Goal: Task Accomplishment & Management: Understand process/instructions

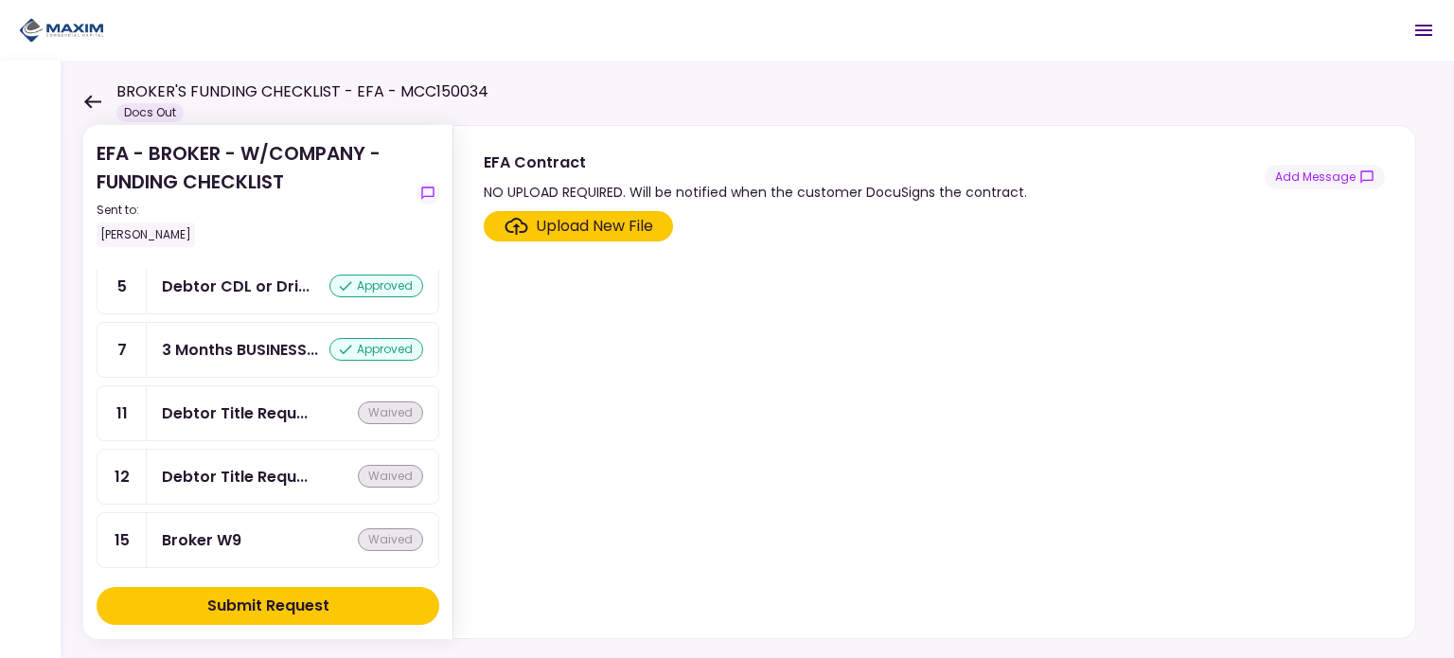
scroll to position [1492, 0]
click at [229, 401] on div "Debtor Title Requ..." at bounding box center [235, 413] width 146 height 24
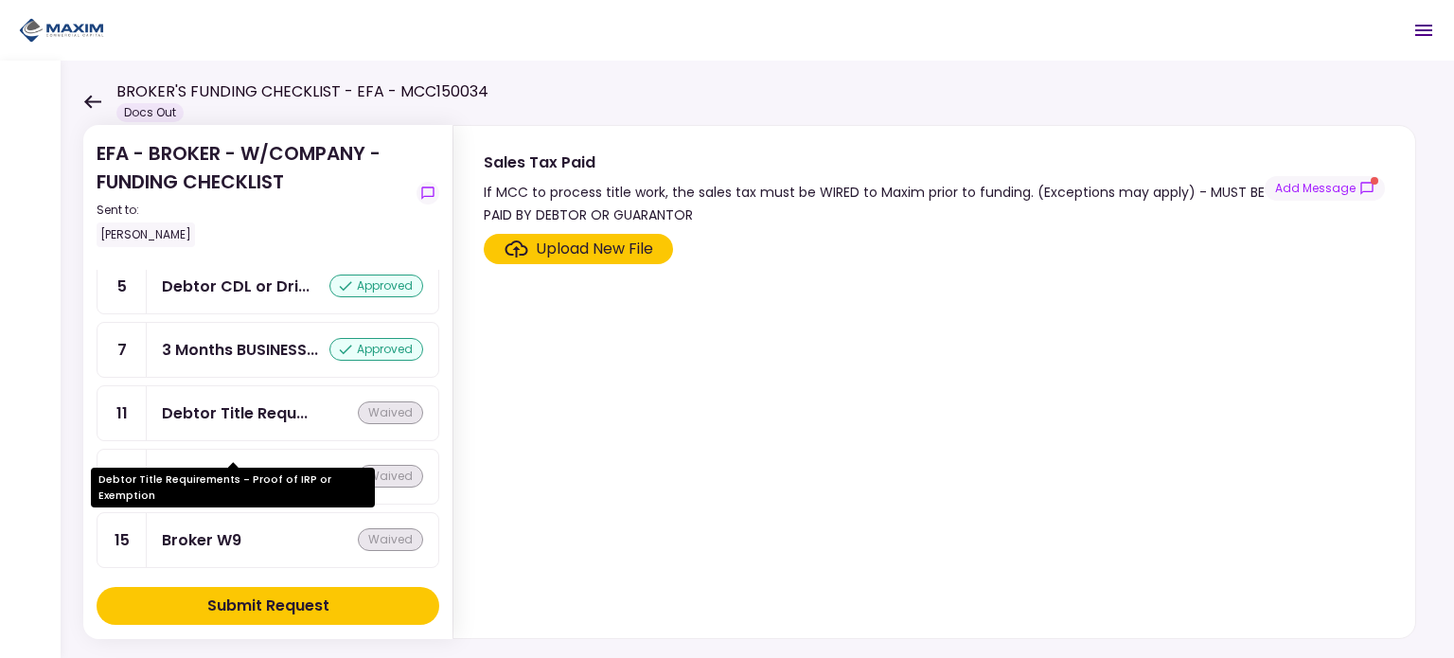
click at [242, 465] on div "Debtor Title Requ..." at bounding box center [235, 477] width 146 height 24
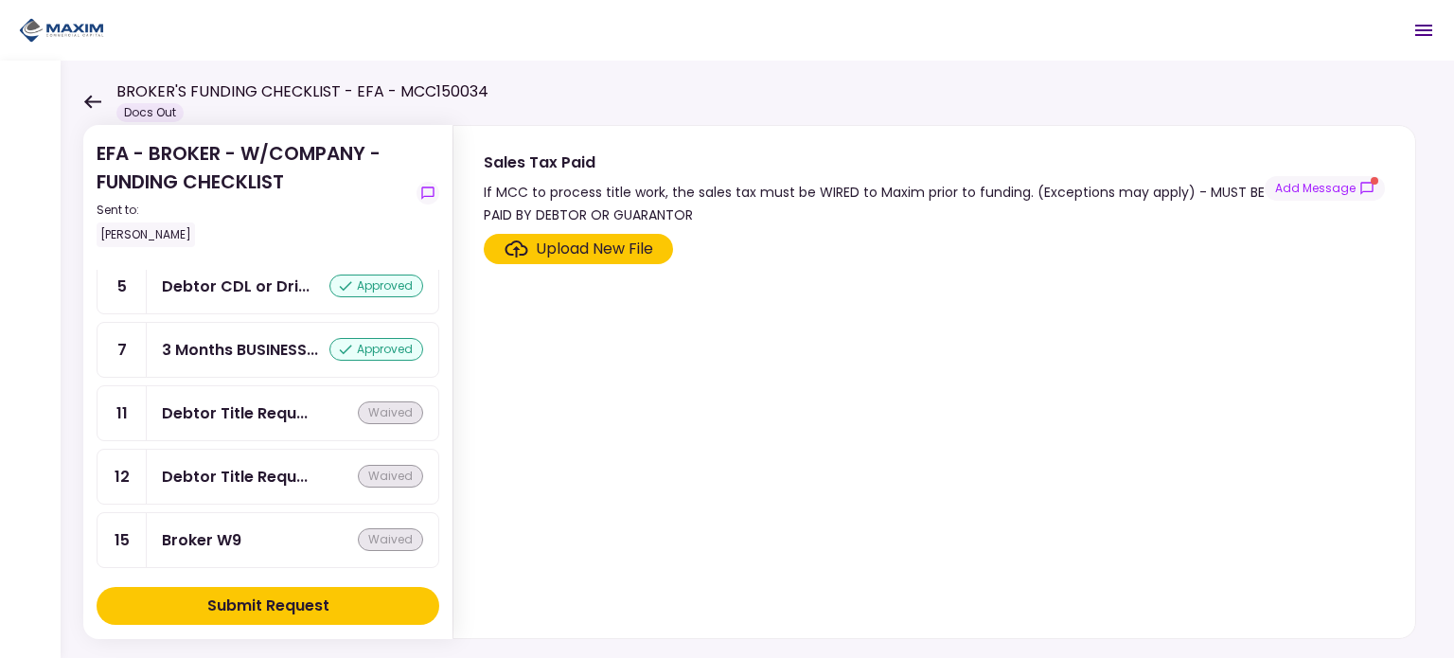
click at [240, 401] on div "Debtor Title Requ..." at bounding box center [235, 413] width 146 height 24
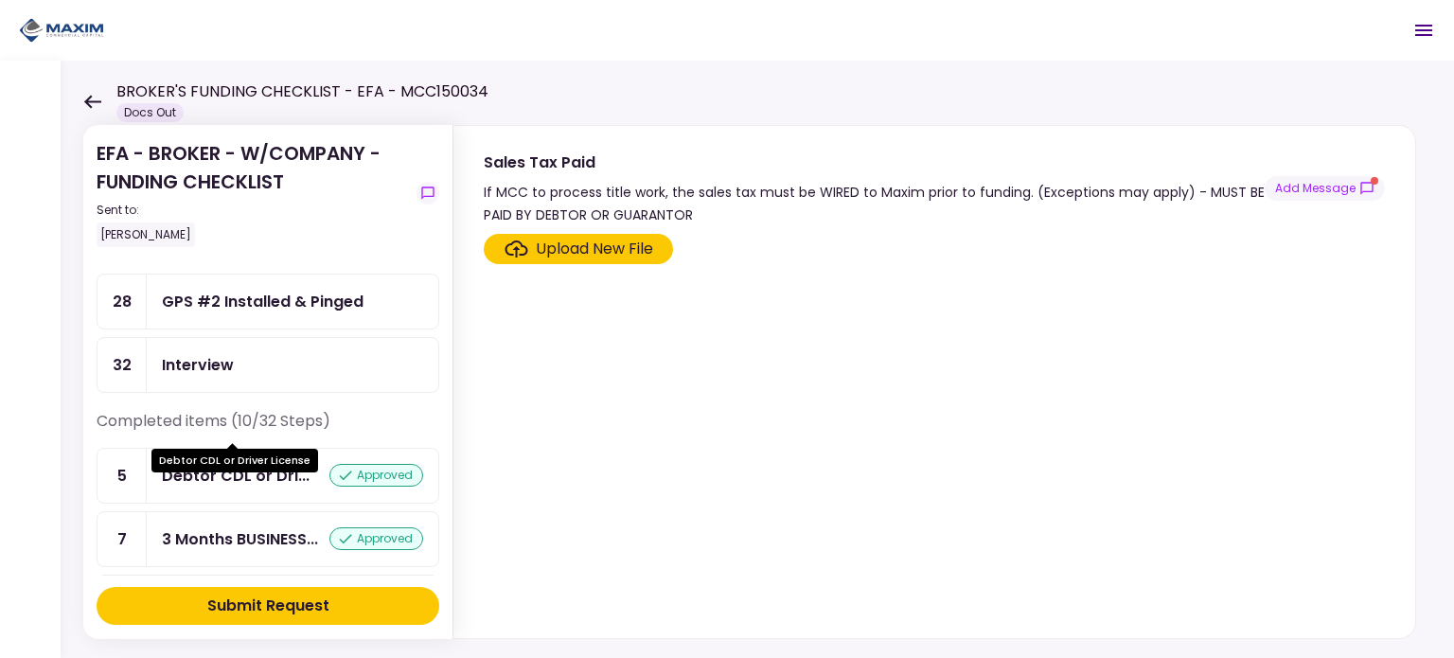
scroll to position [1397, 0]
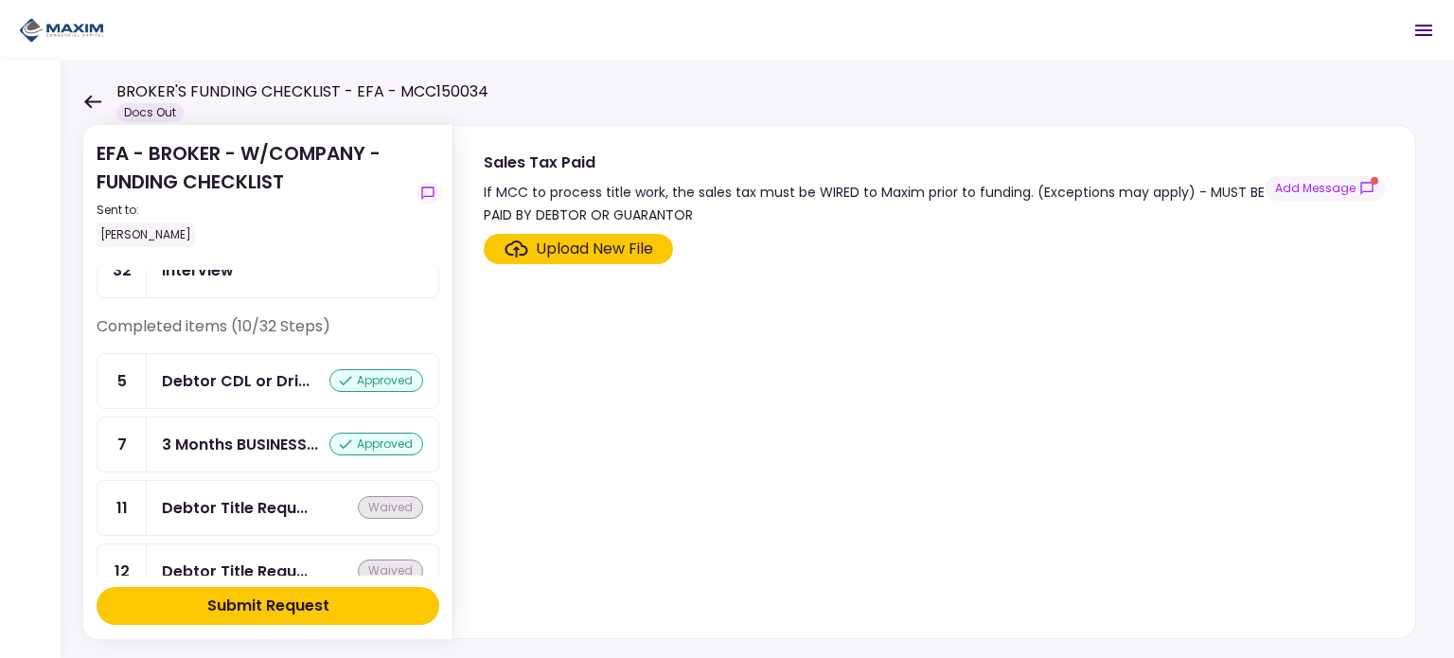
click at [254, 481] on div "Debtor Title Requ... waived" at bounding box center [293, 508] width 292 height 54
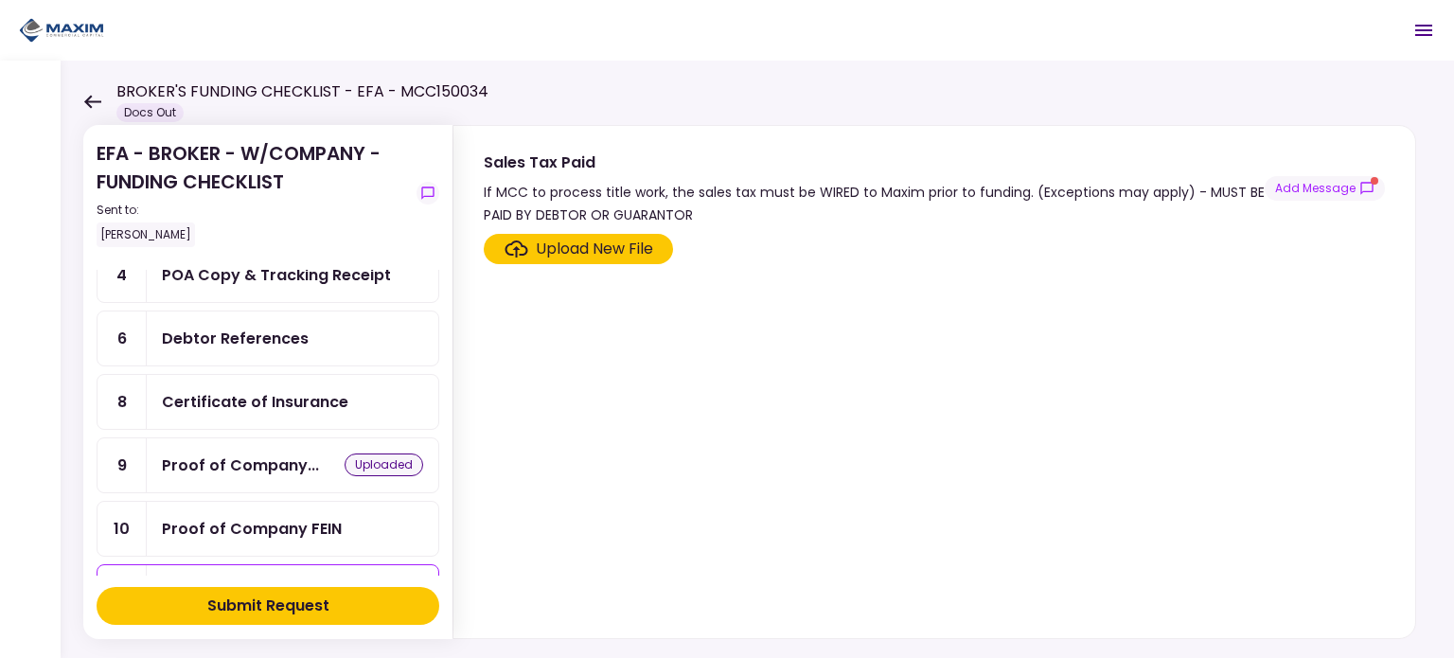
scroll to position [284, 0]
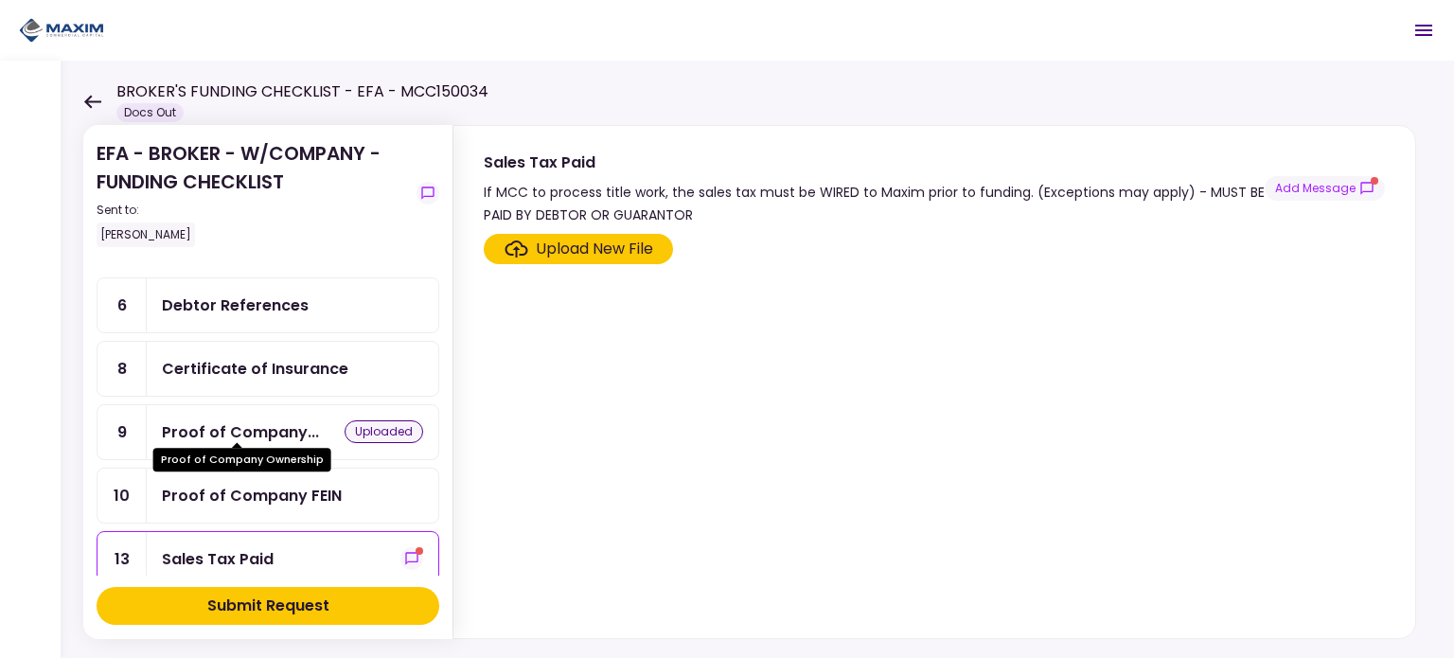
click at [271, 429] on div "Proof of Company..." at bounding box center [240, 432] width 157 height 24
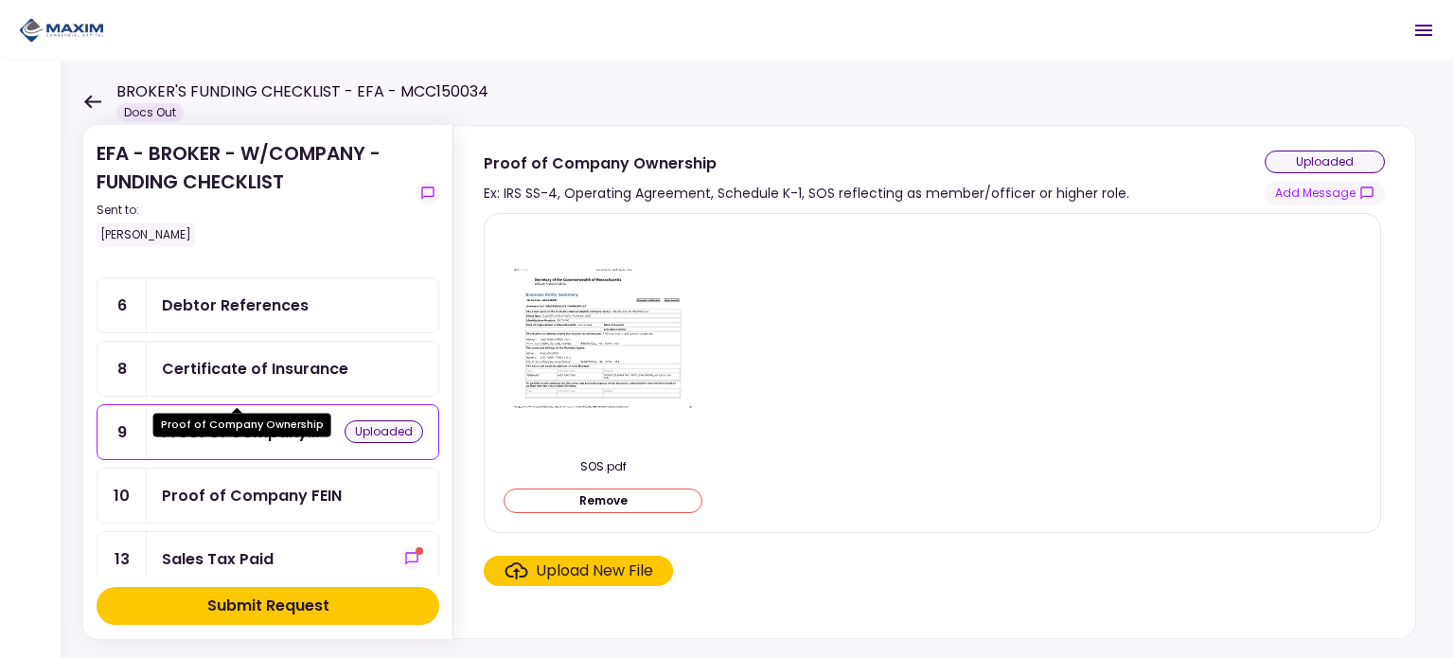
scroll to position [379, 0]
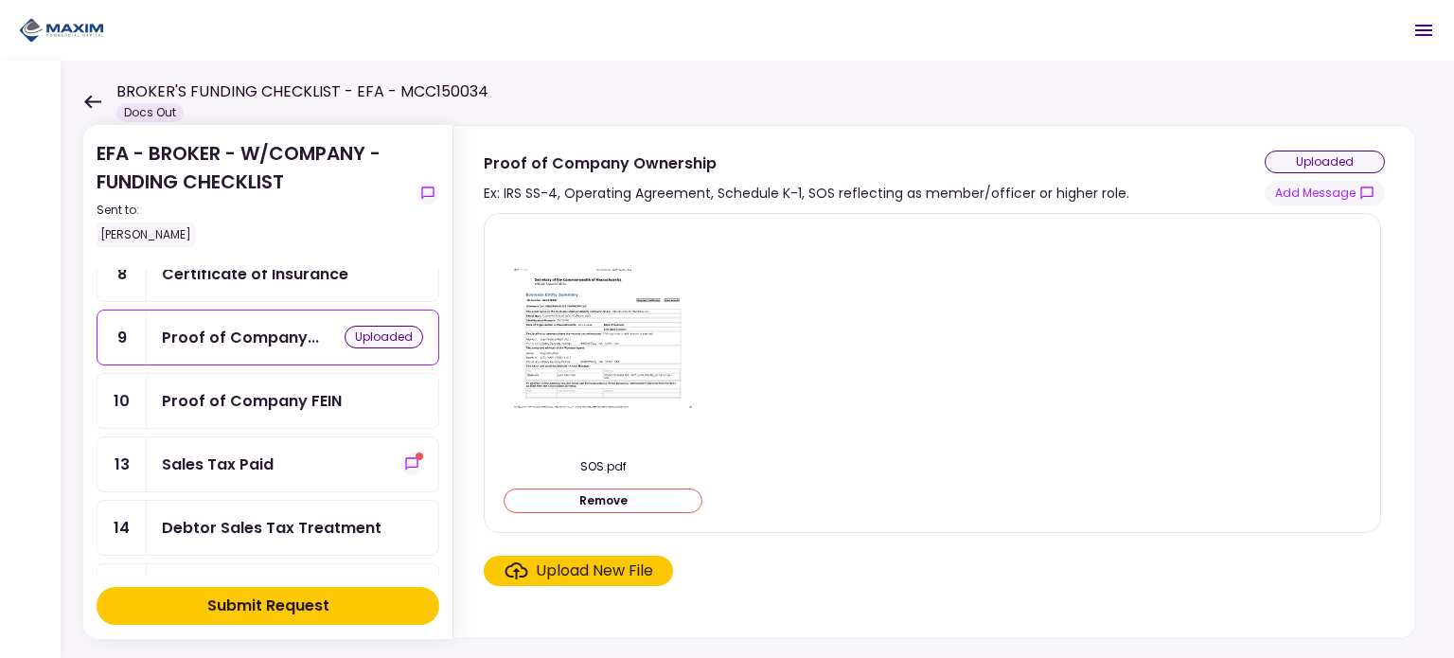
click at [233, 390] on div "Proof of Company FEIN" at bounding box center [252, 401] width 180 height 24
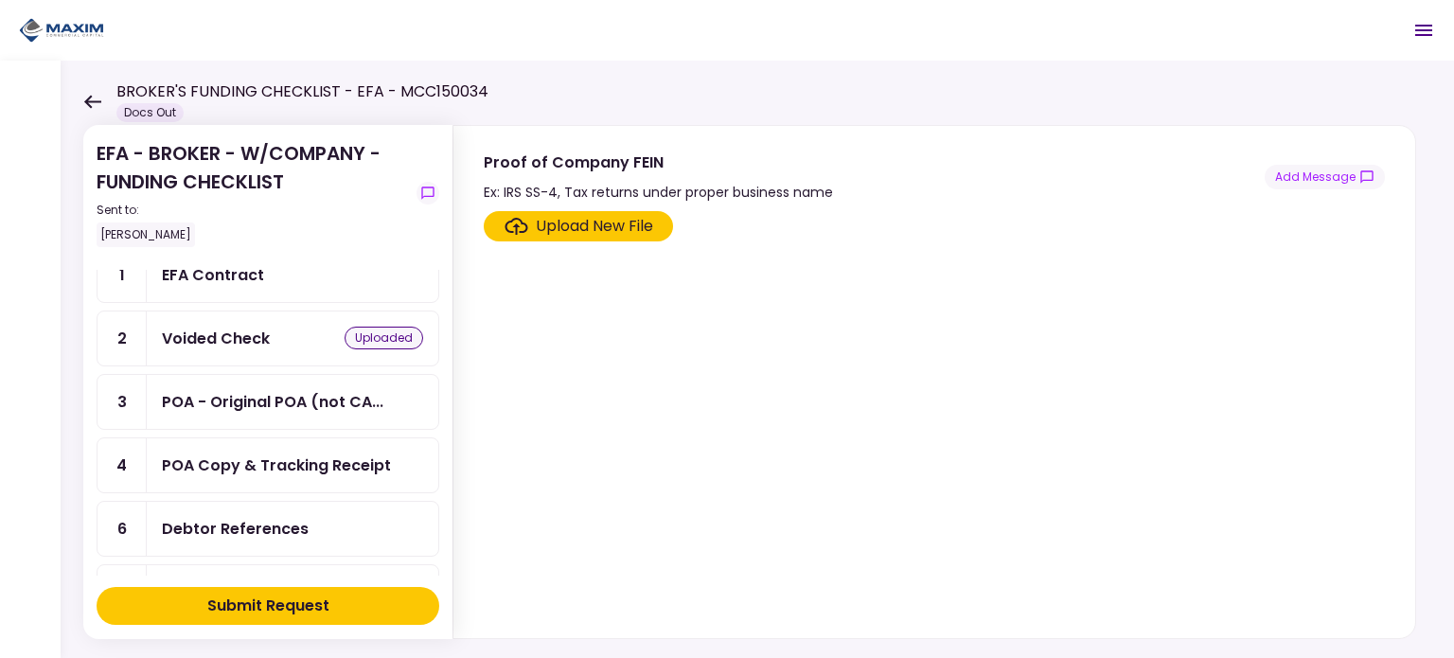
scroll to position [95, 0]
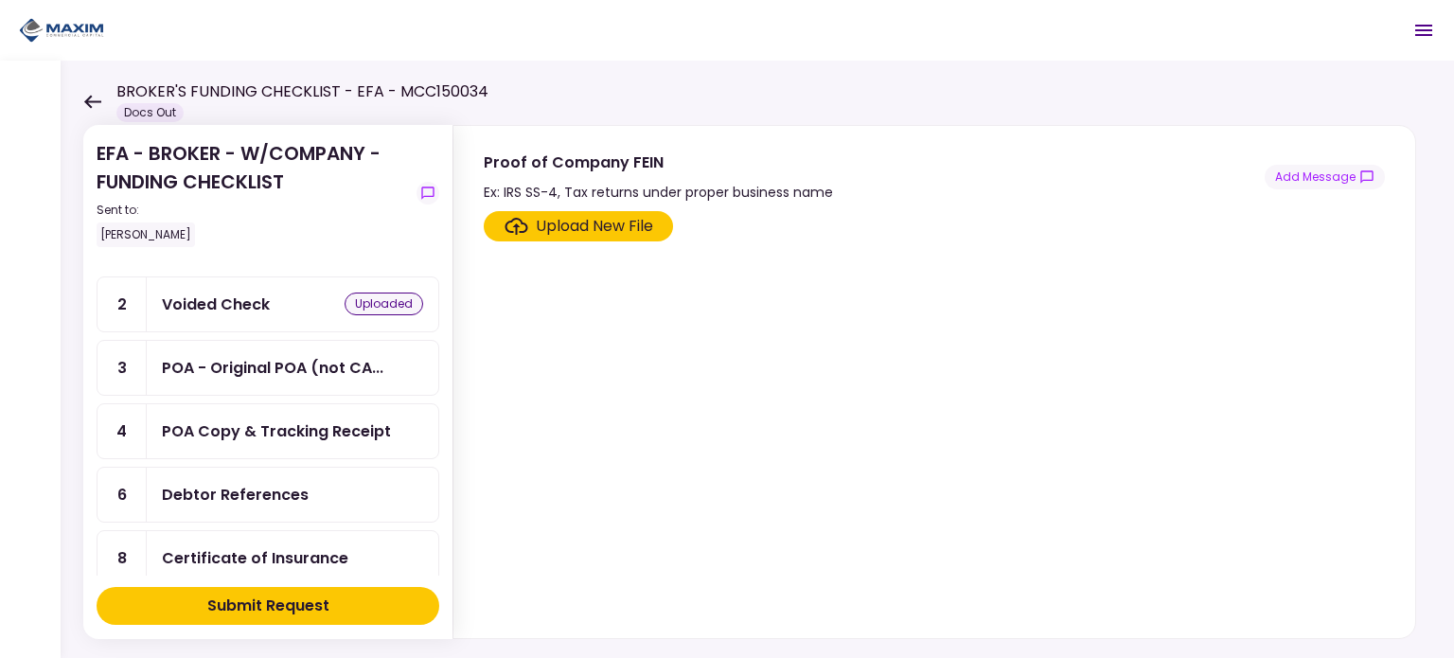
click at [280, 310] on div "Voided Check uploaded" at bounding box center [292, 305] width 261 height 24
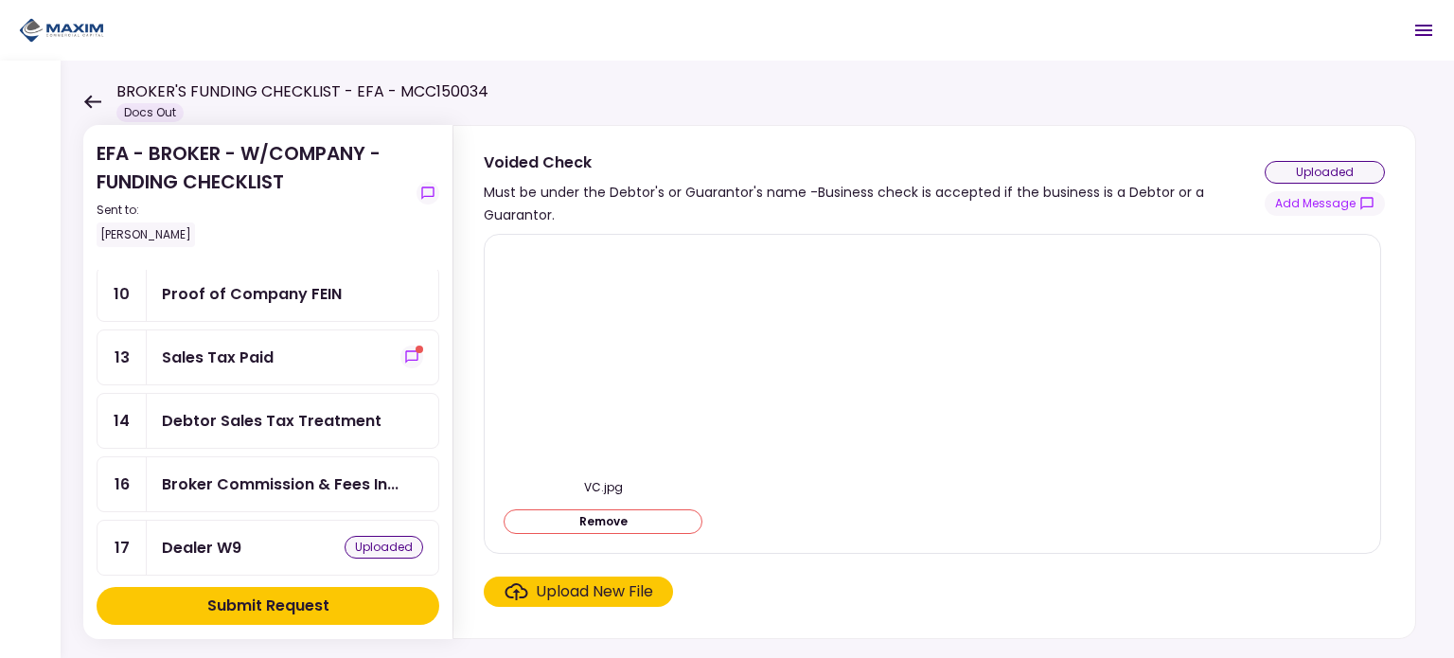
scroll to position [568, 0]
